Goal: Navigation & Orientation: Find specific page/section

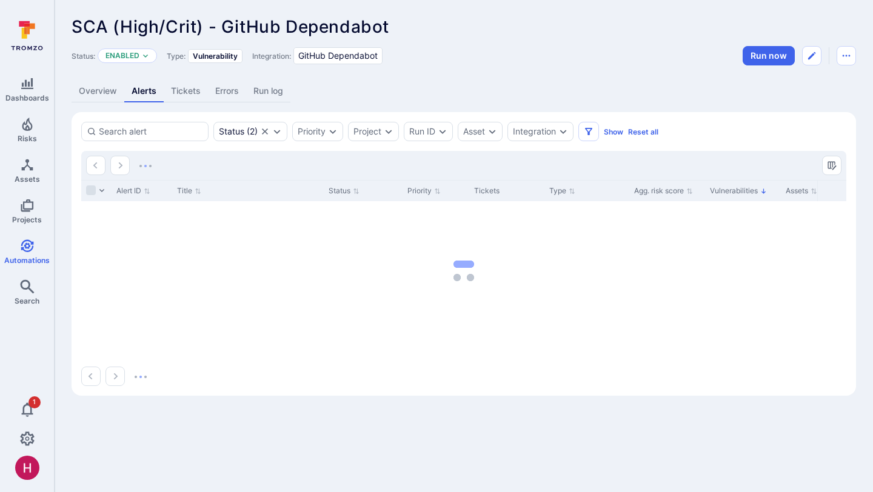
click at [112, 97] on link "Overview" at bounding box center [98, 91] width 53 height 22
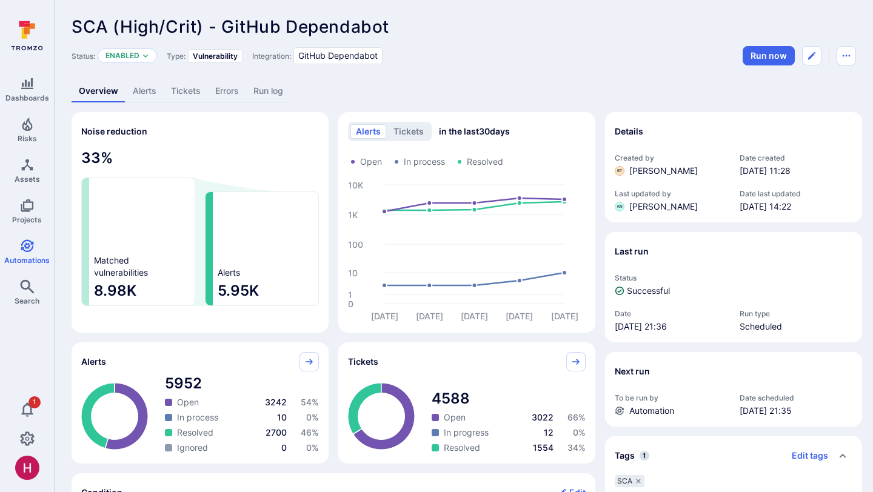
click at [150, 92] on link "Alerts" at bounding box center [144, 91] width 38 height 22
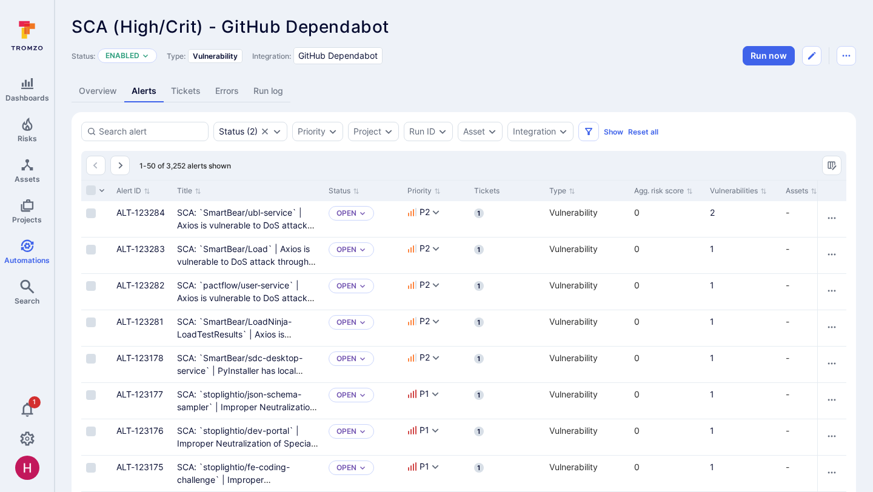
click at [113, 92] on link "Overview" at bounding box center [98, 91] width 53 height 22
